Goal: Book appointment/travel/reservation

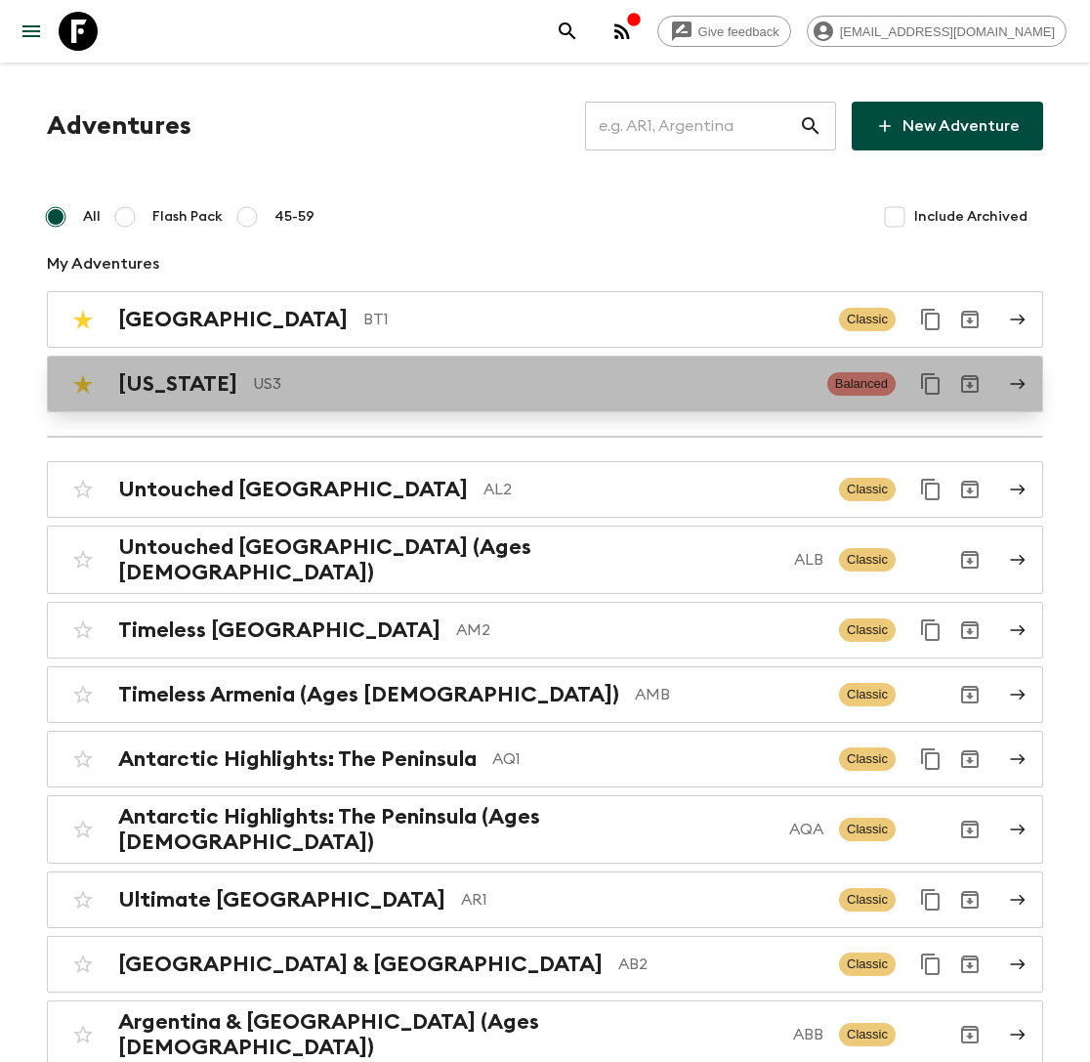
click at [452, 403] on link "[US_STATE] US3 Balanced" at bounding box center [545, 384] width 996 height 57
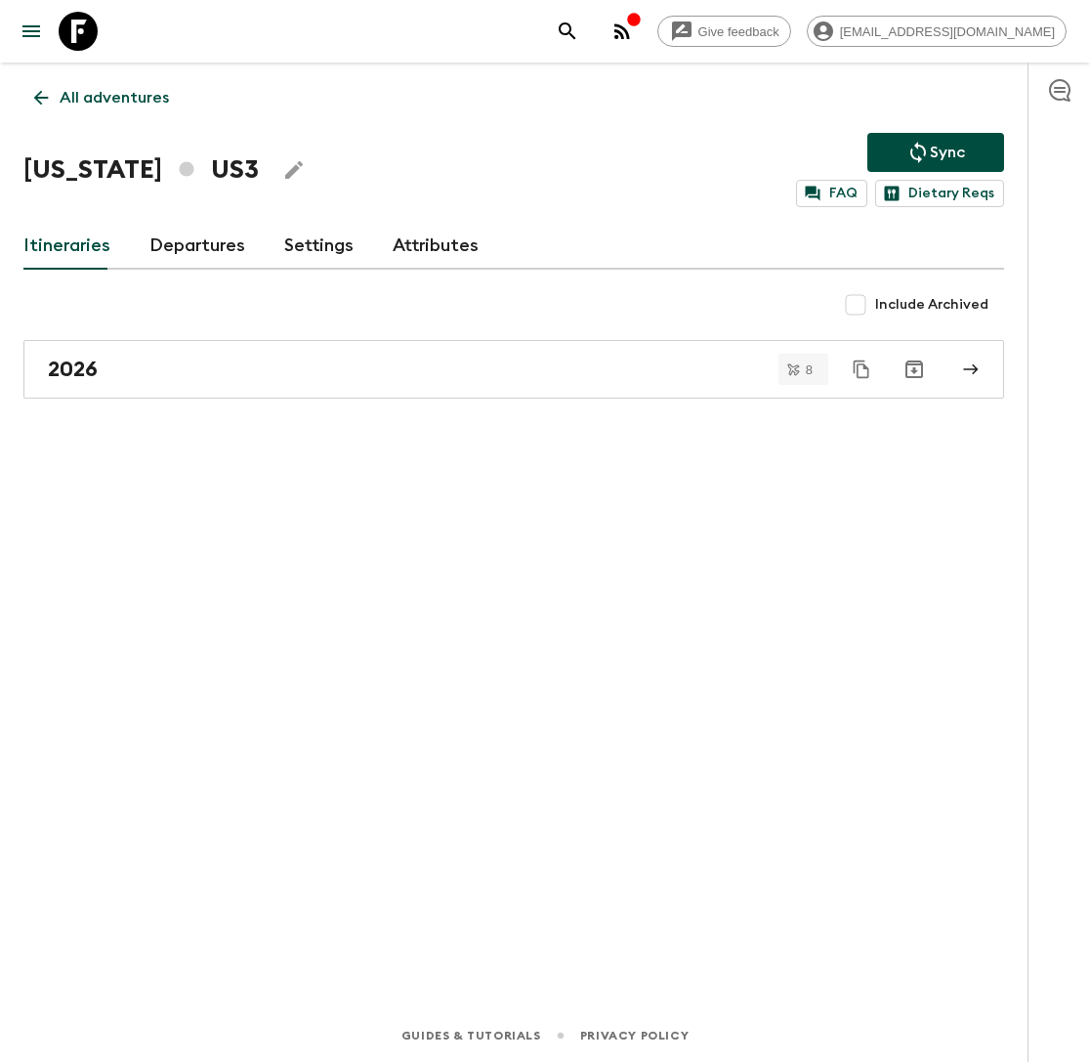
click at [198, 252] on link "Departures" at bounding box center [197, 246] width 96 height 47
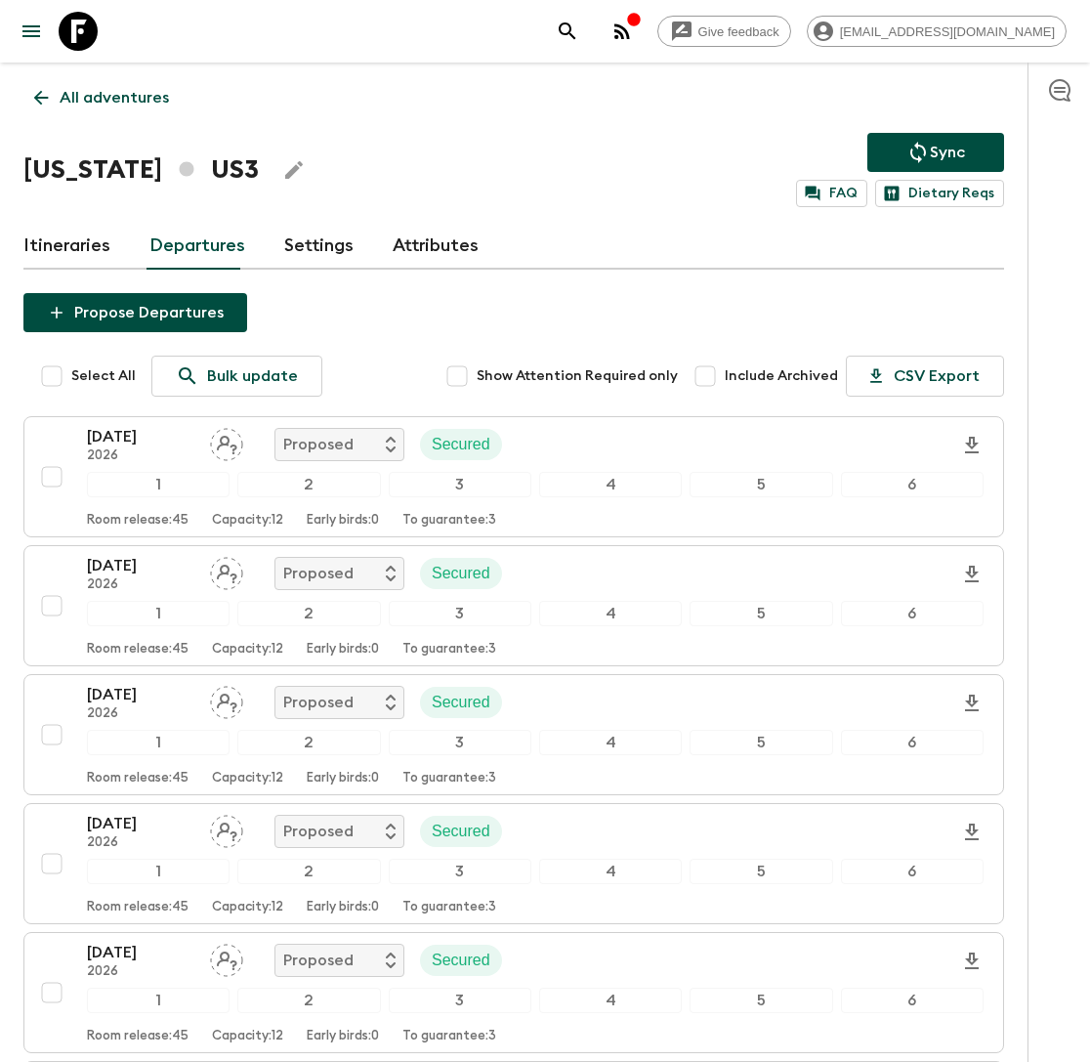
click at [54, 243] on link "Itineraries" at bounding box center [66, 246] width 87 height 47
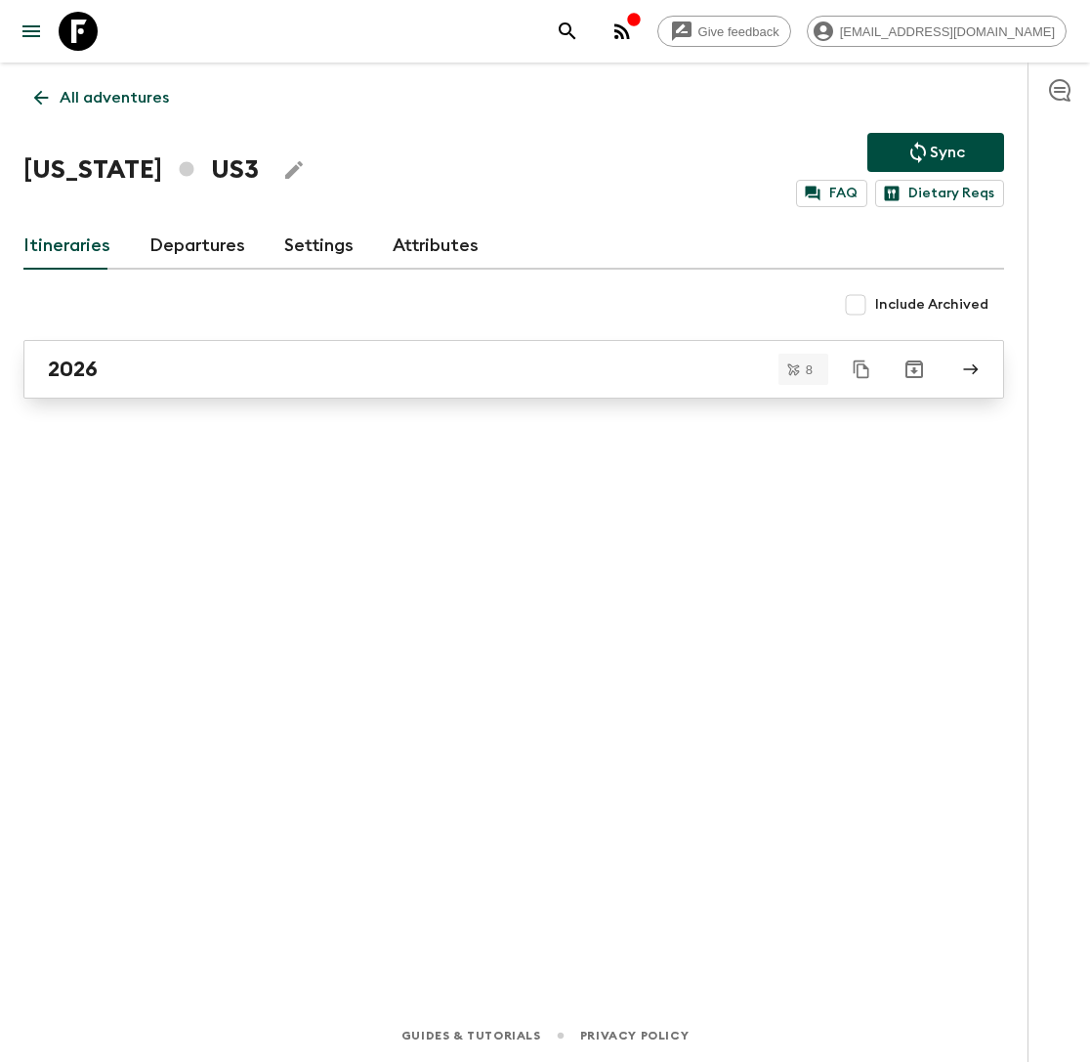
click at [212, 373] on div "2026" at bounding box center [495, 369] width 895 height 25
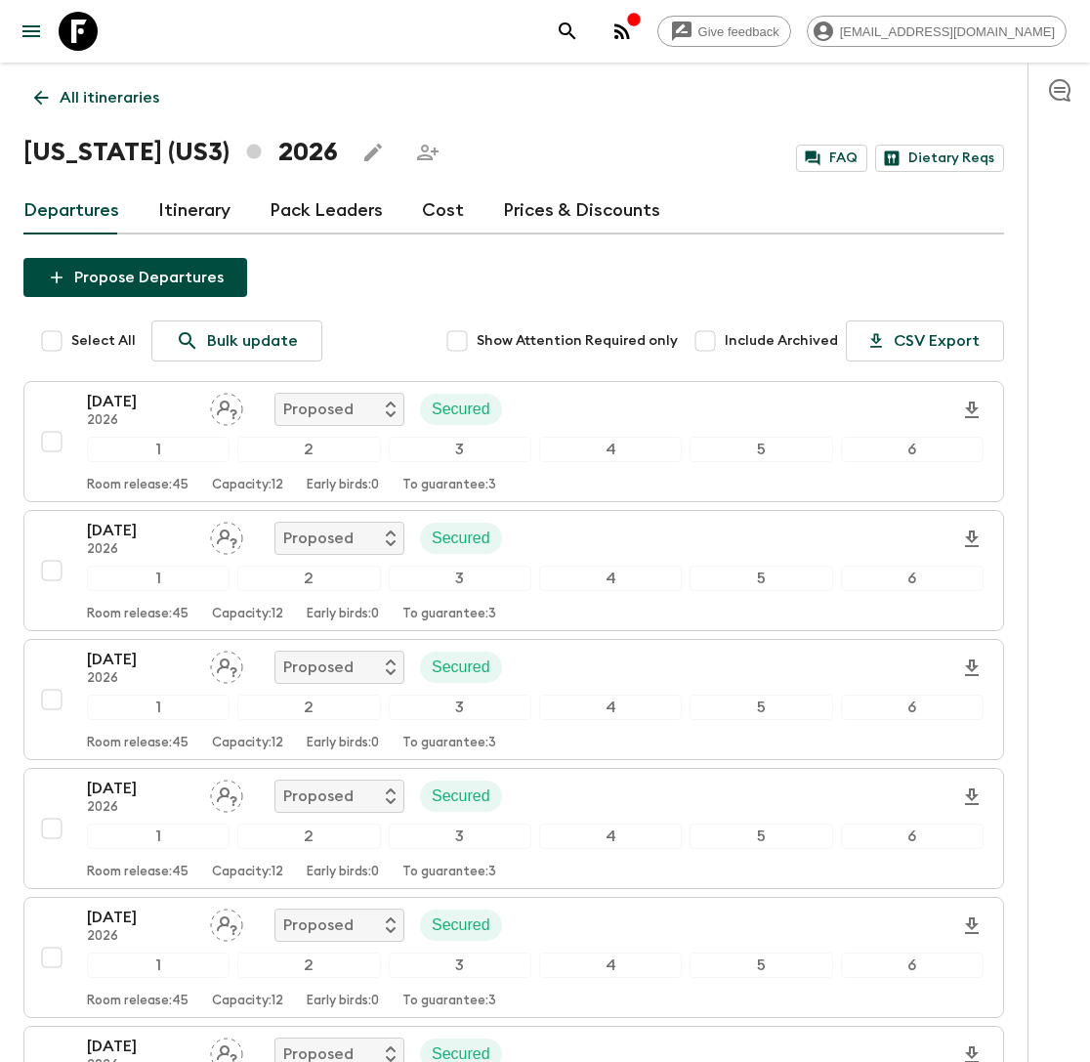
click at [444, 205] on link "Cost" at bounding box center [443, 211] width 42 height 47
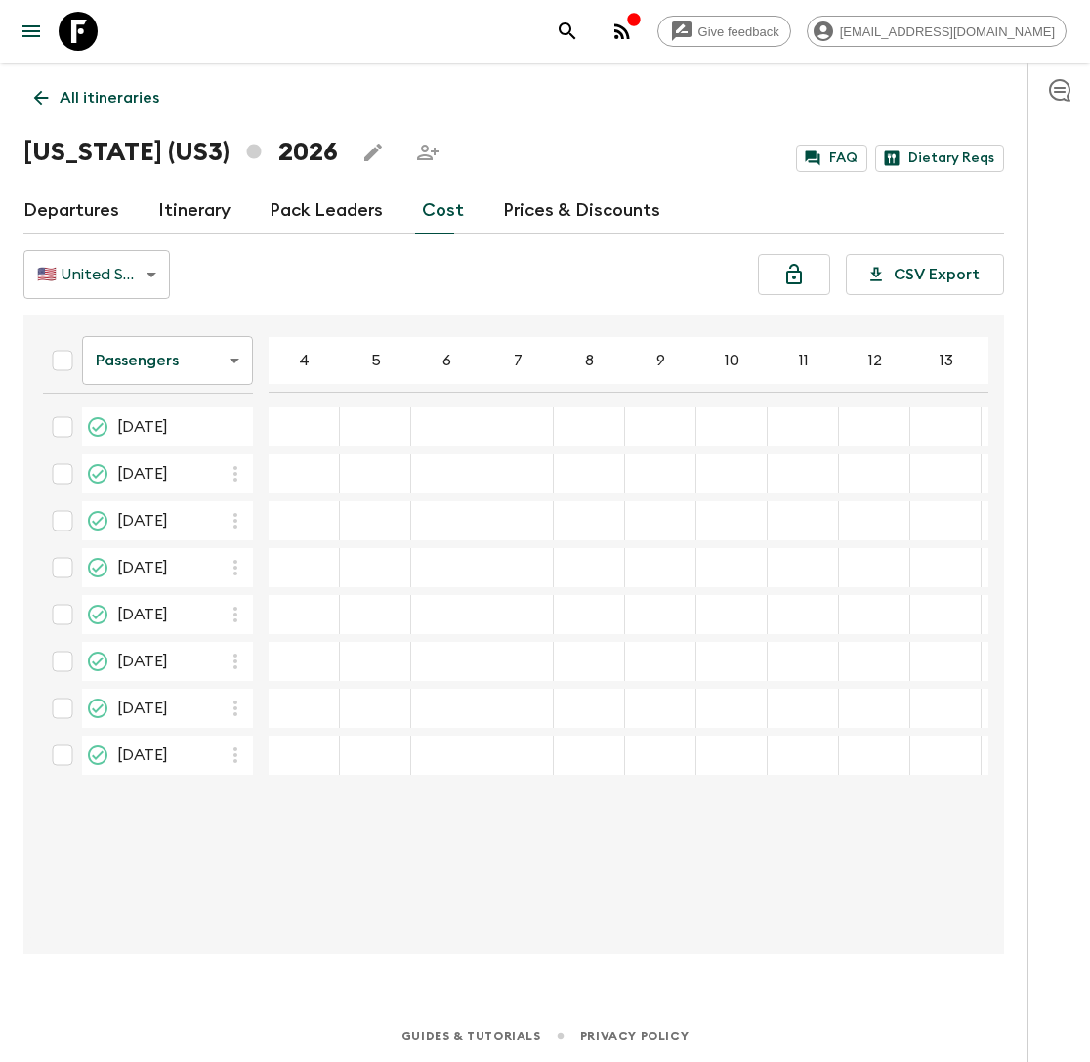
click at [183, 220] on link "Itinerary" at bounding box center [194, 211] width 72 height 47
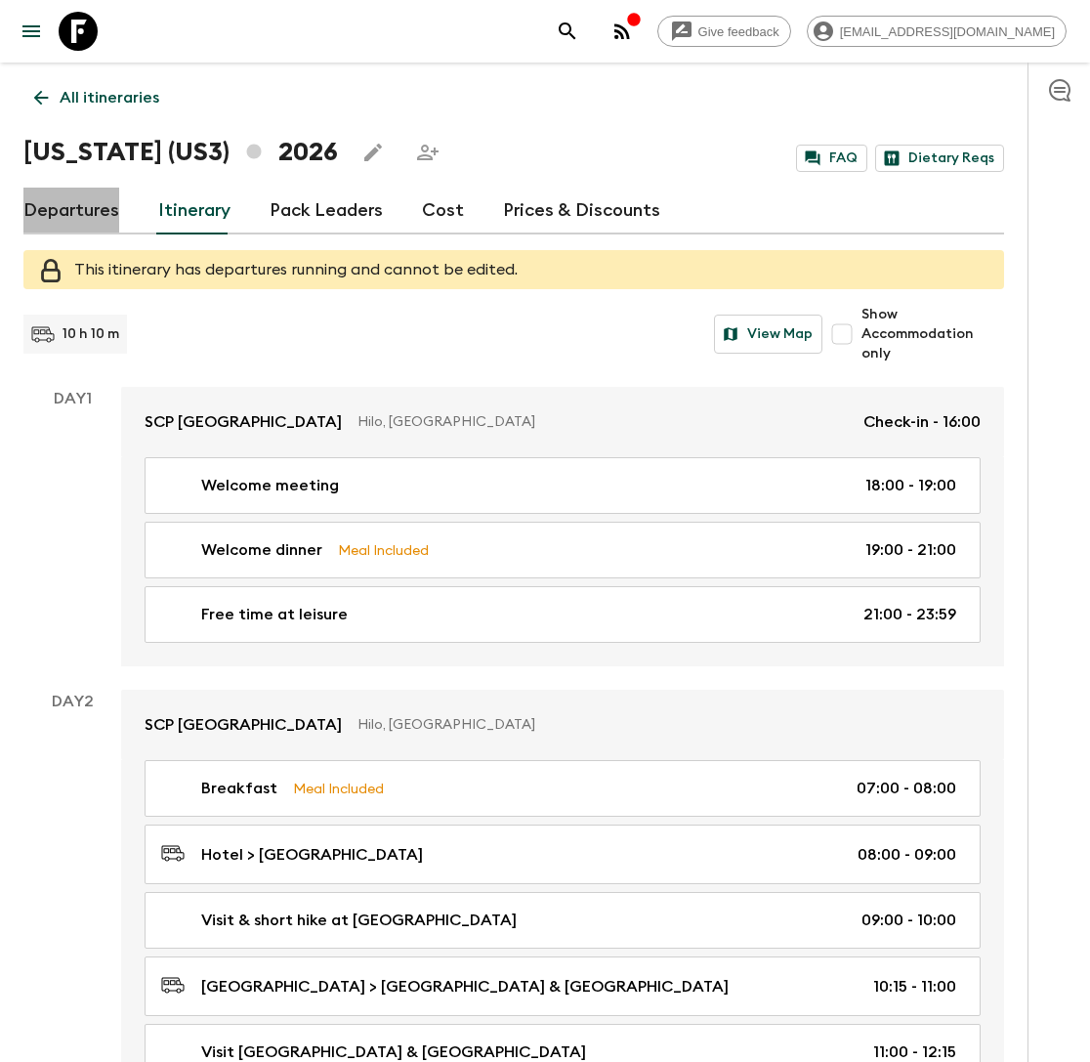
click at [73, 219] on link "Departures" at bounding box center [71, 211] width 96 height 47
